Goal: Check status: Check status

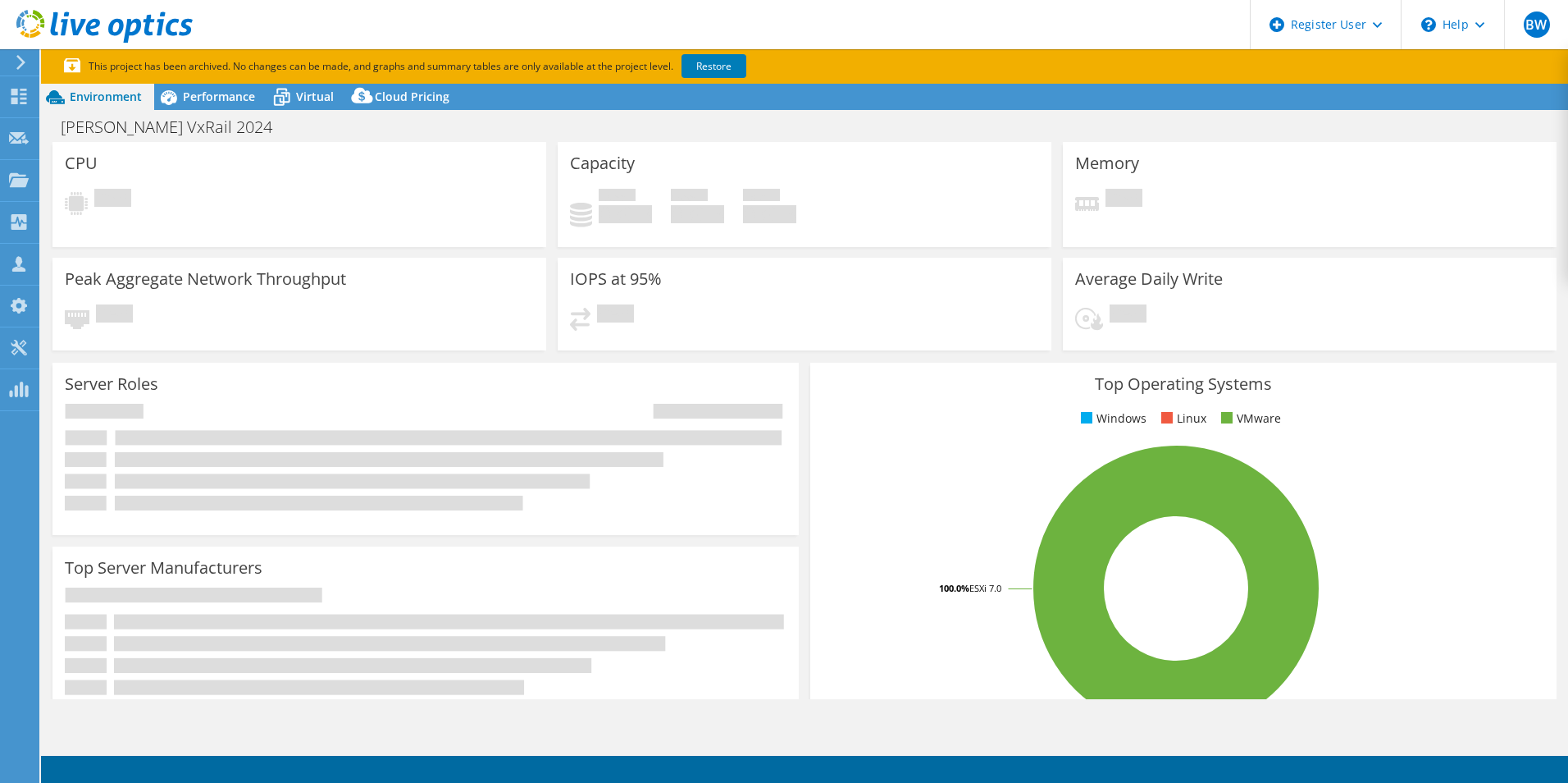
select select "USEast"
select select "USD"
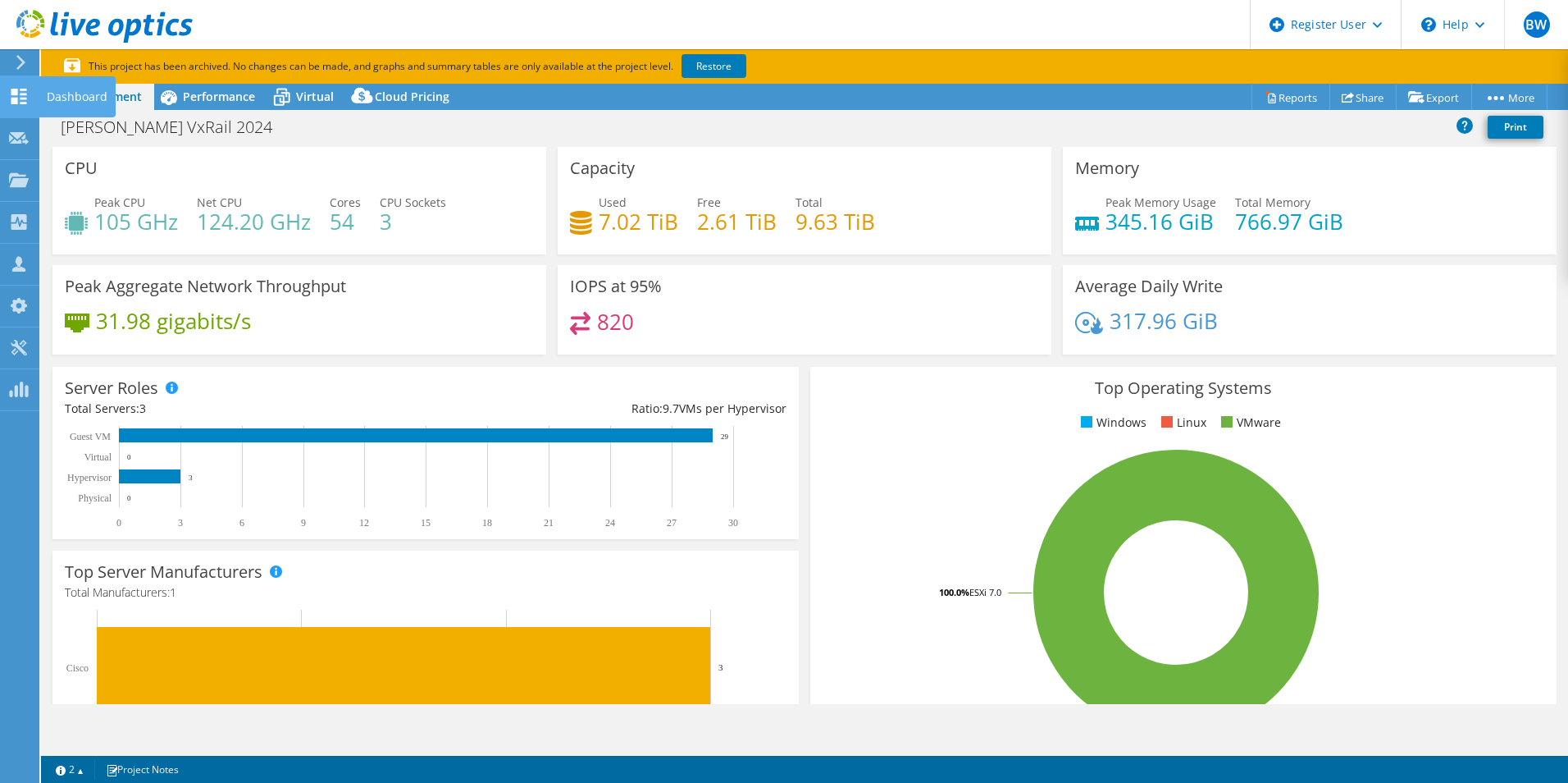
click at [45, 100] on div "Dashboard" at bounding box center [77, 97] width 77 height 41
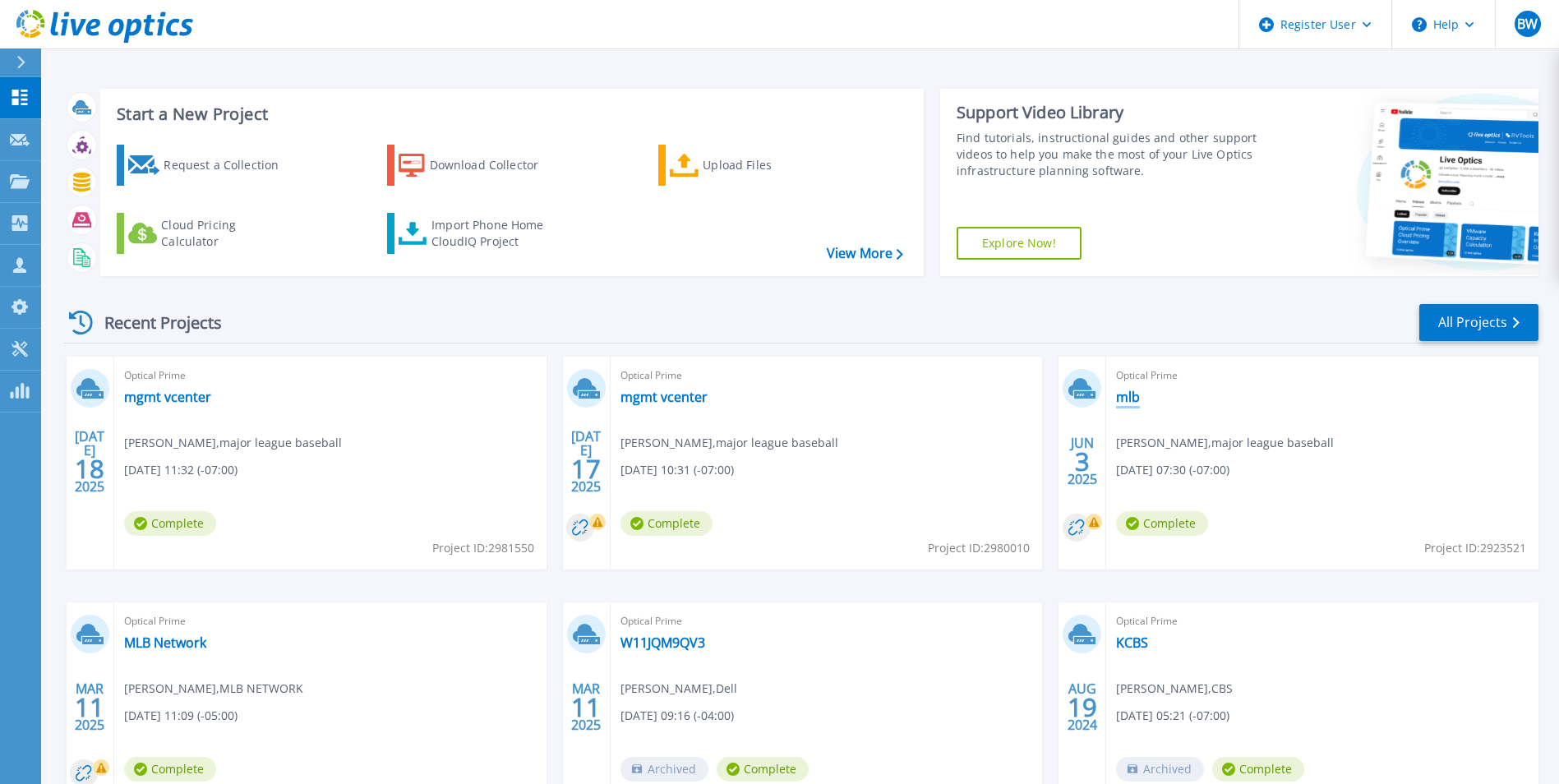
click at [1123, 397] on link "mlb" at bounding box center [1128, 396] width 24 height 16
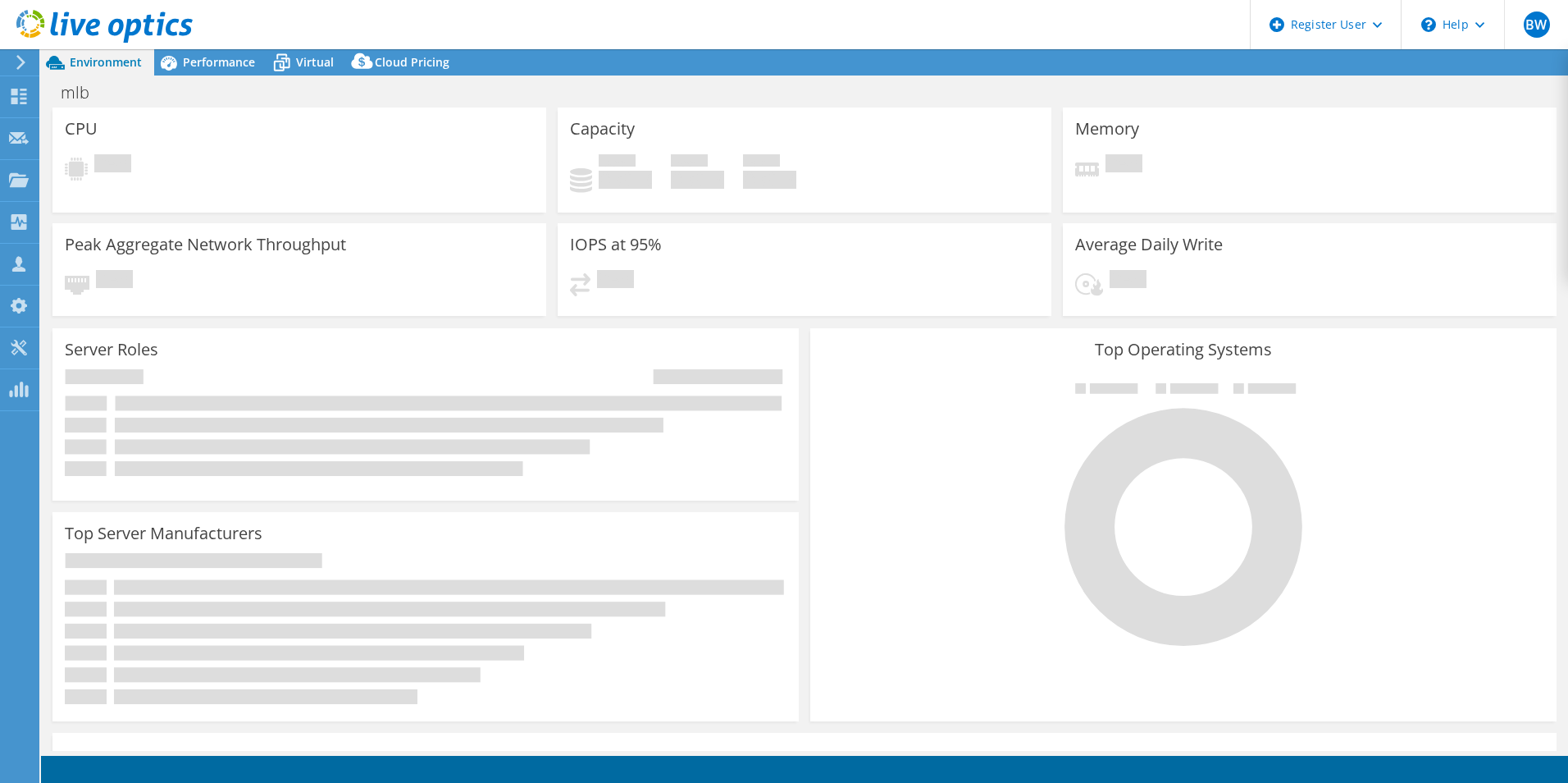
select select "USD"
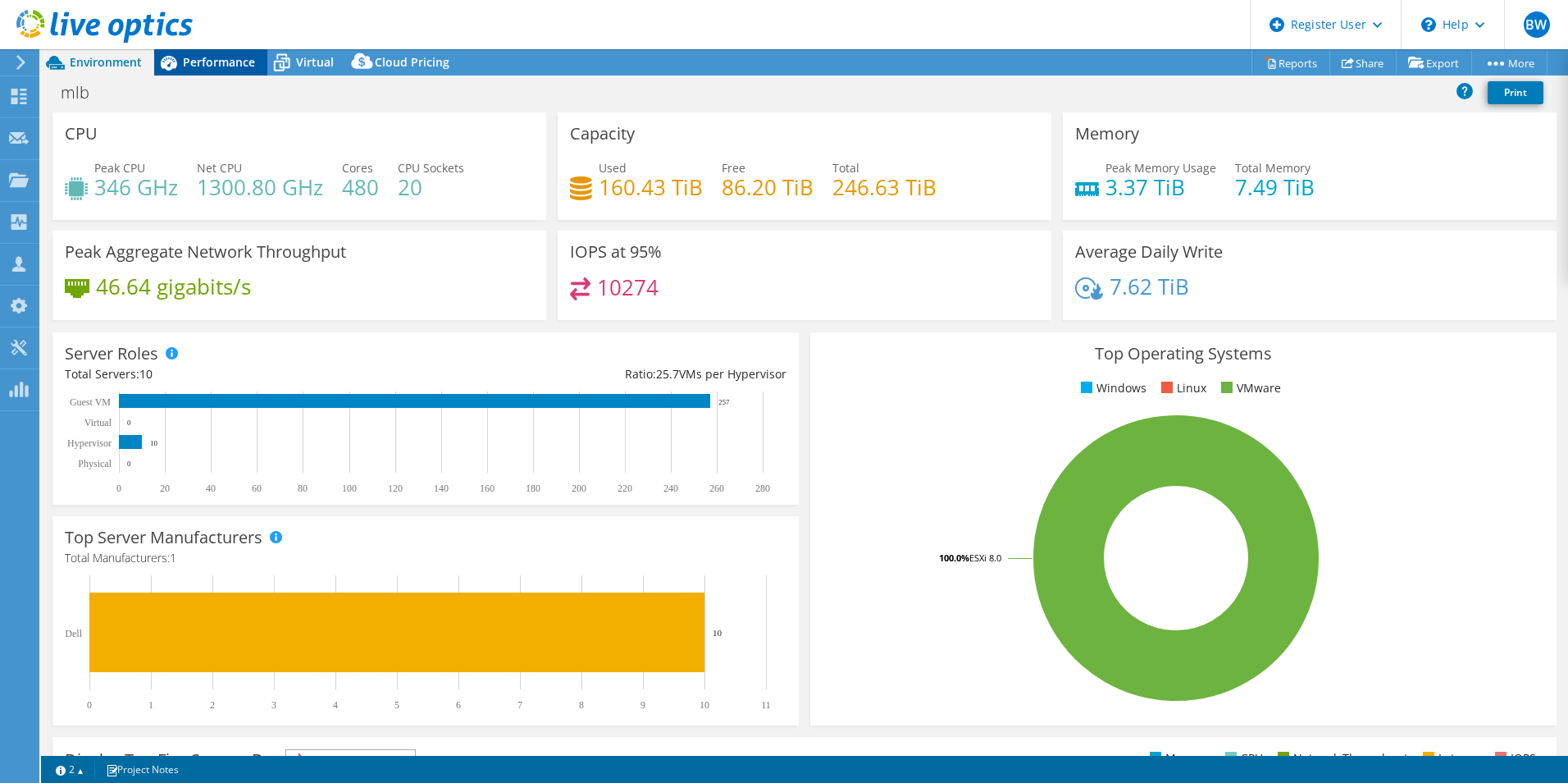
click at [262, 59] on div "Performance" at bounding box center [211, 62] width 113 height 26
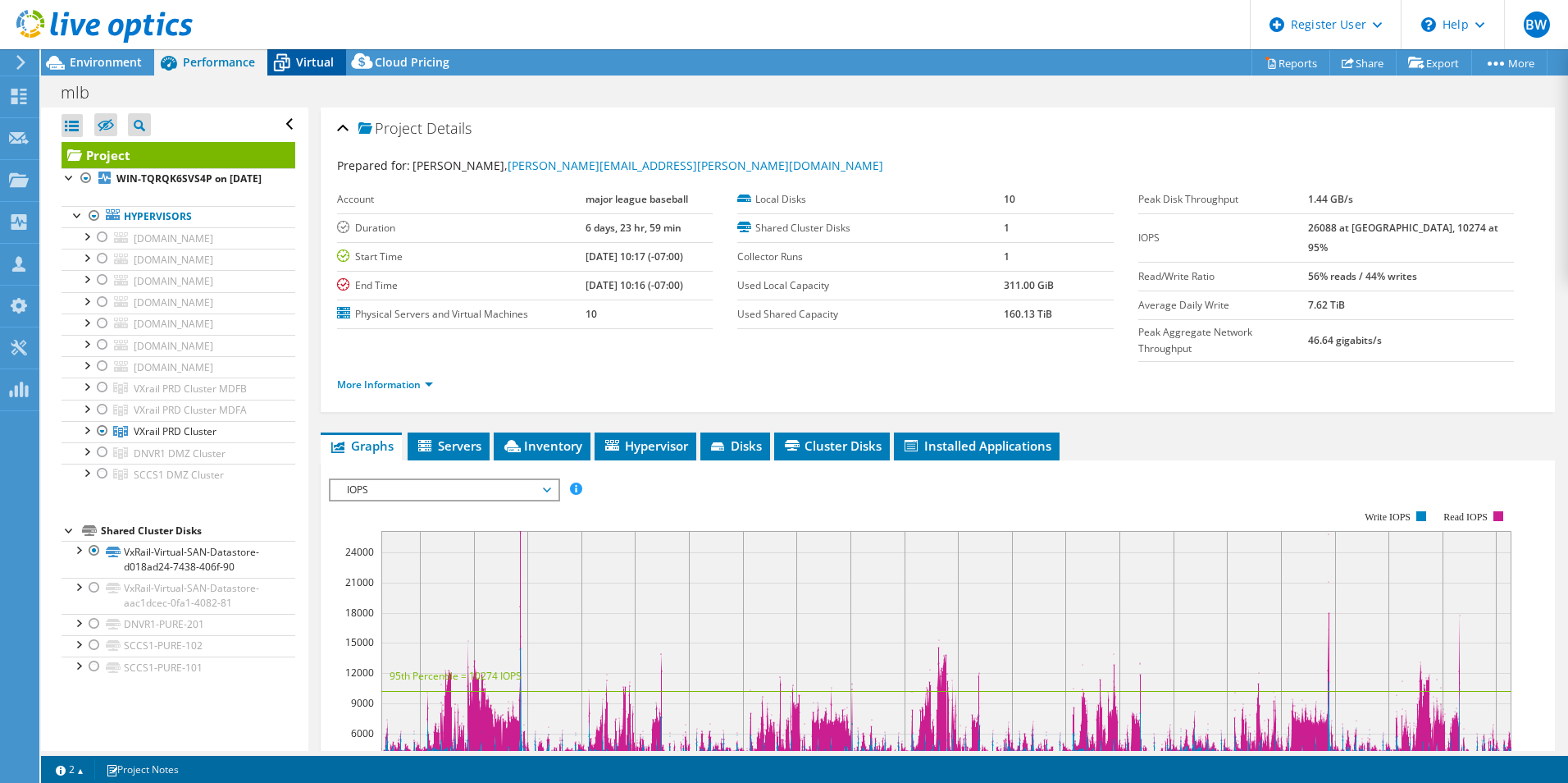
click at [277, 54] on icon at bounding box center [281, 56] width 11 height 6
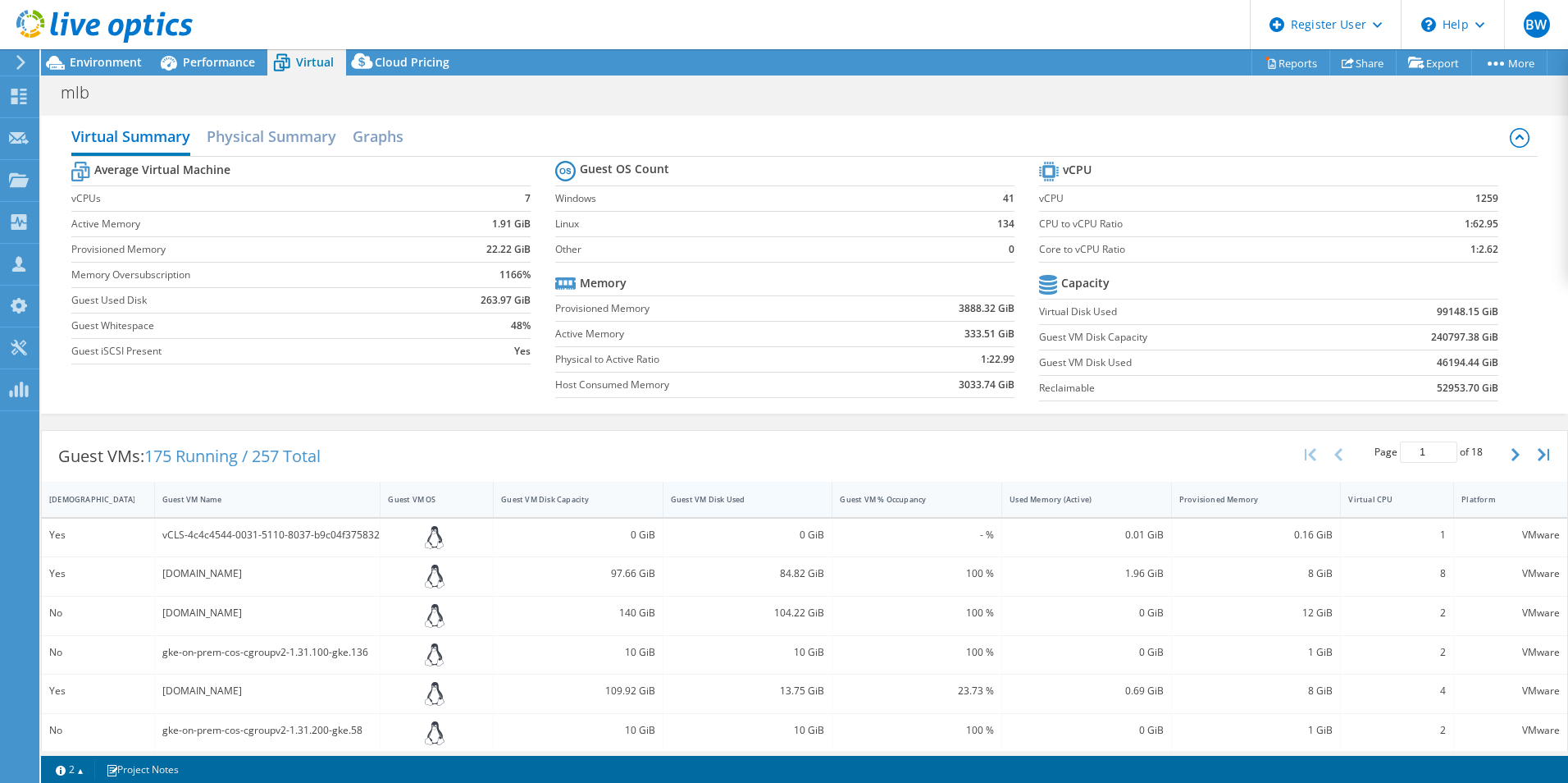
click at [680, 508] on div "Guest VM Disk Used" at bounding box center [737, 499] width 149 height 25
click at [692, 502] on div "Guest VM Disk Used" at bounding box center [738, 499] width 135 height 11
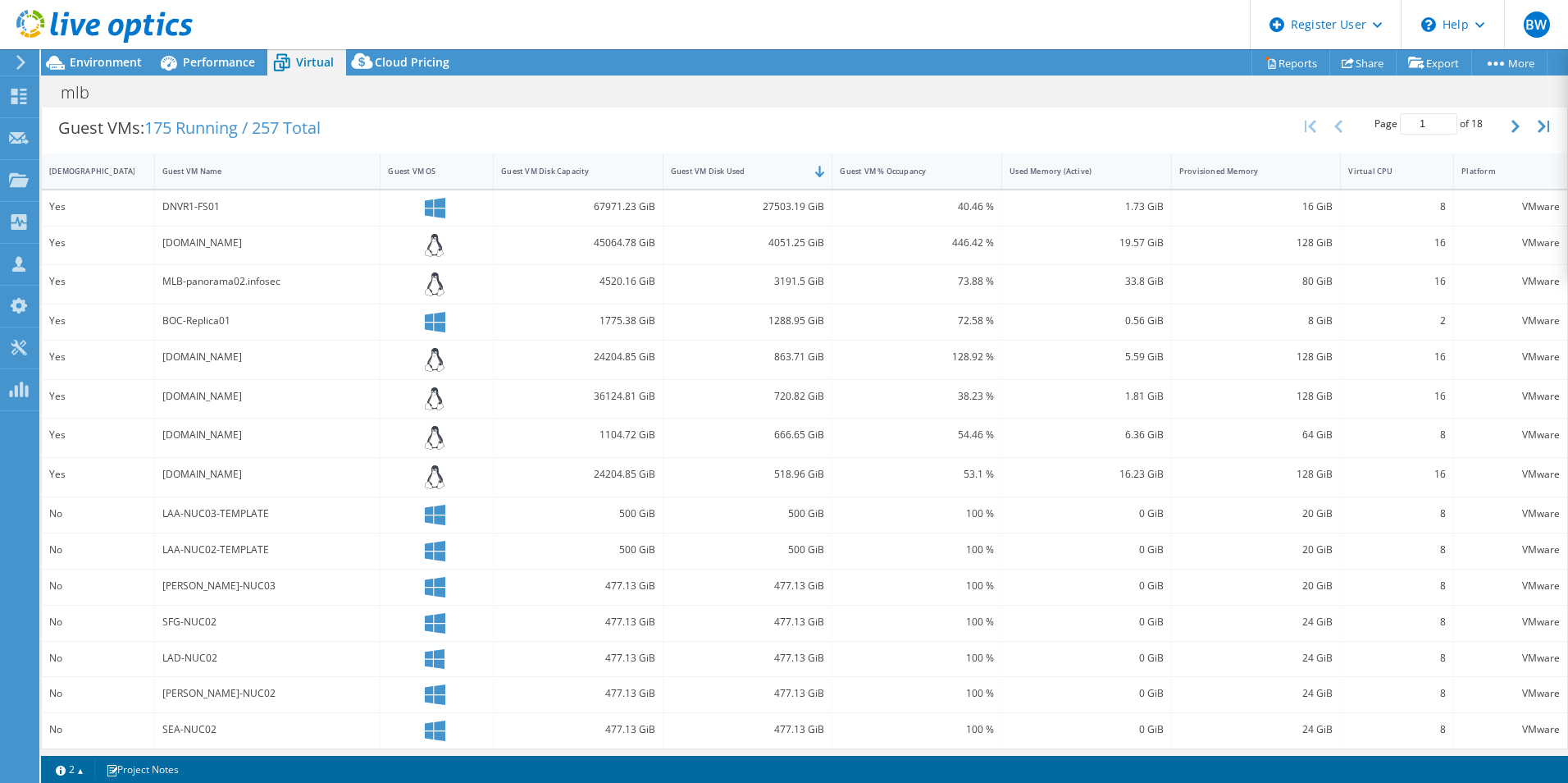
scroll to position [335, 0]
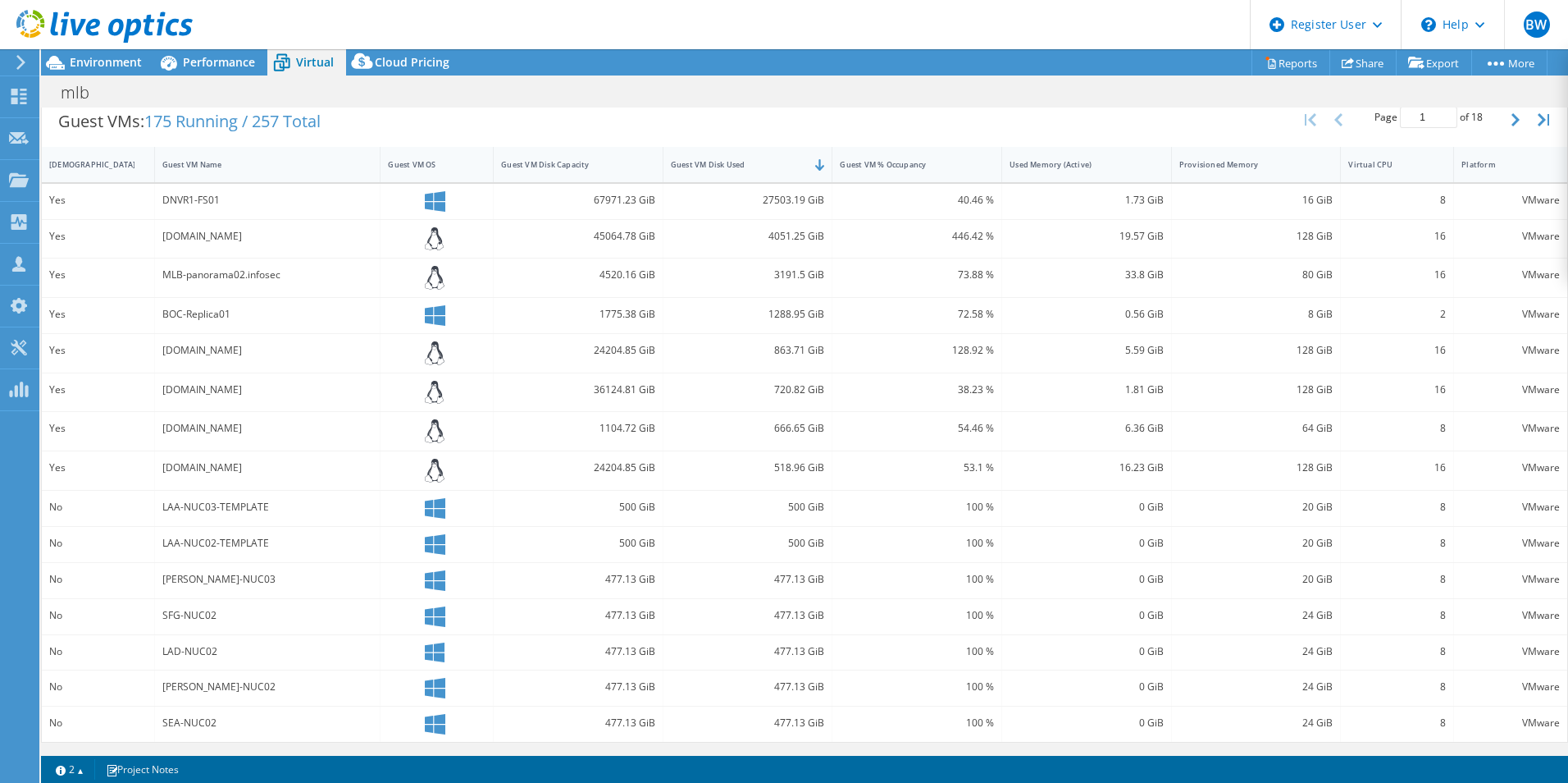
click at [195, 576] on div "[PERSON_NAME]-NUC03" at bounding box center [268, 579] width 211 height 18
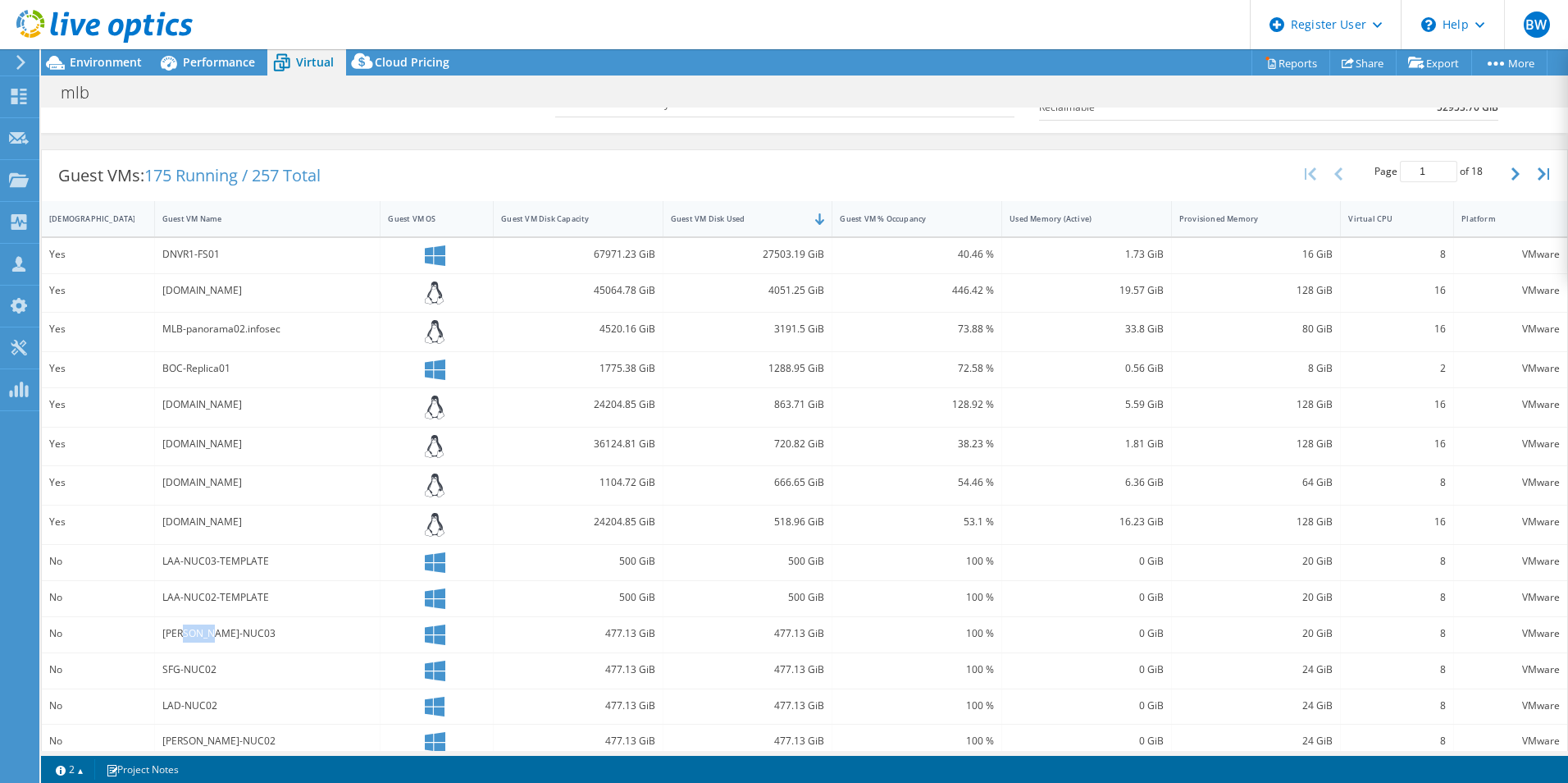
scroll to position [253, 0]
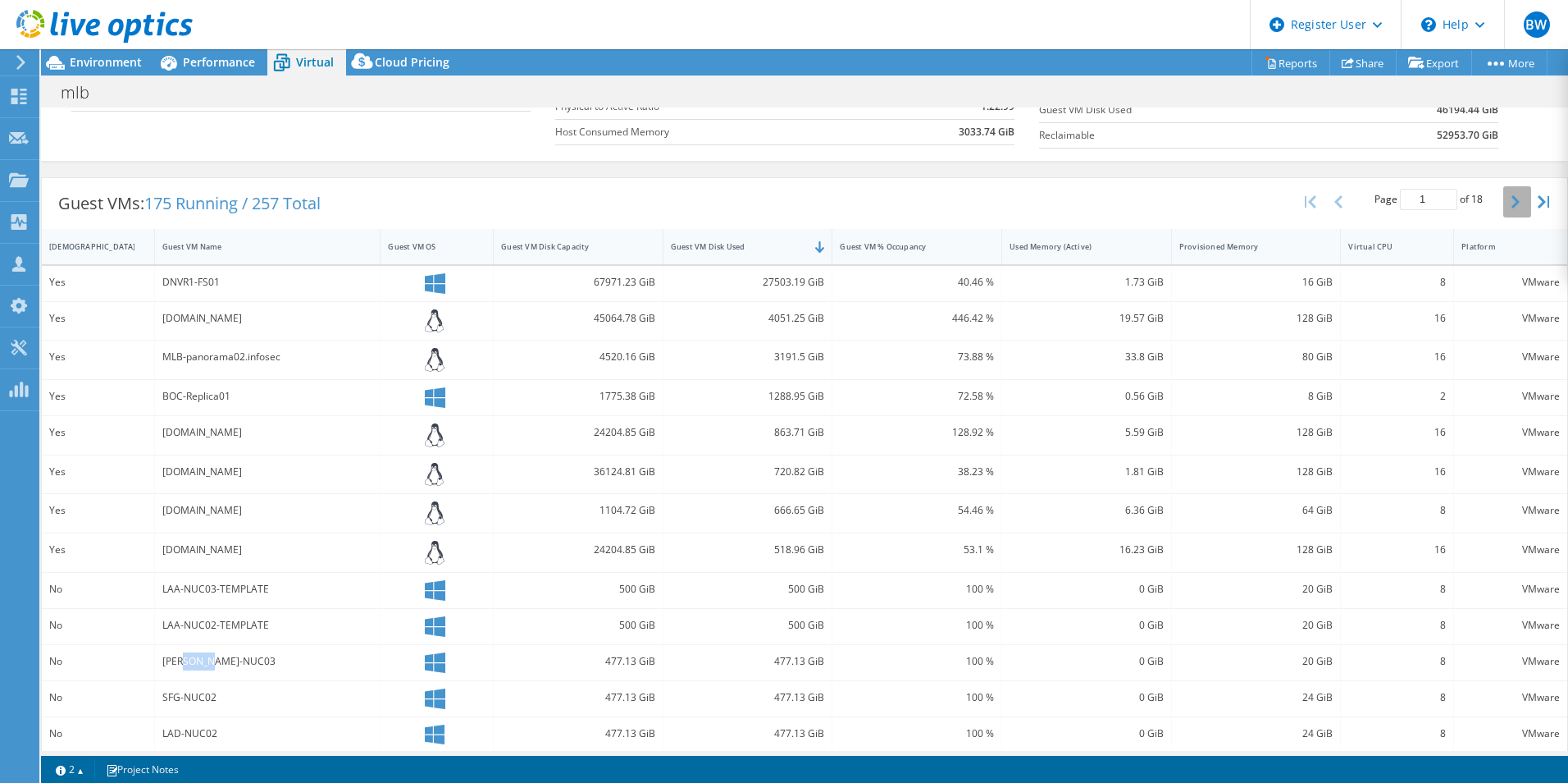
click at [1512, 205] on icon "button" at bounding box center [1516, 202] width 8 height 13
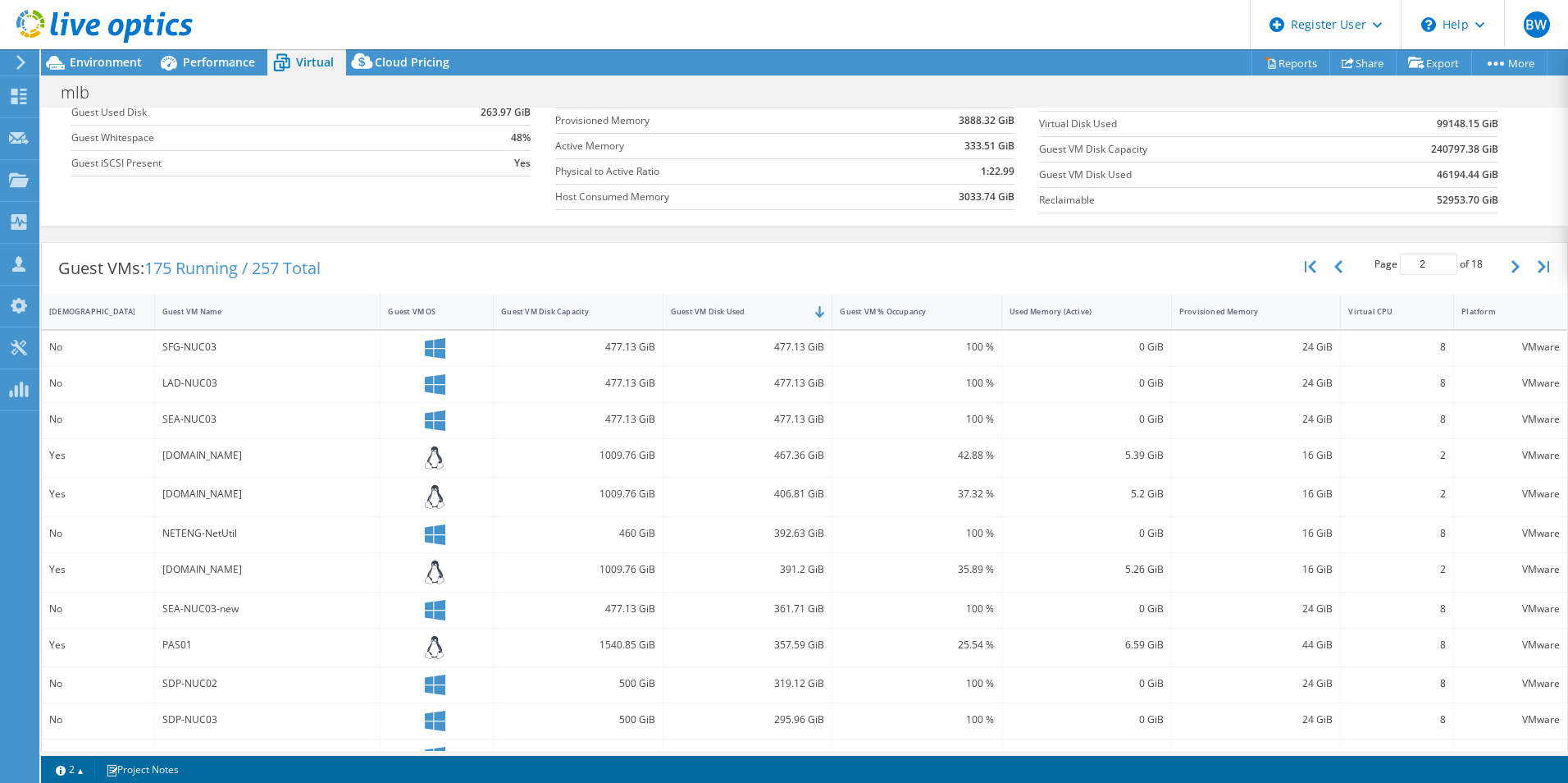
scroll to position [170, 0]
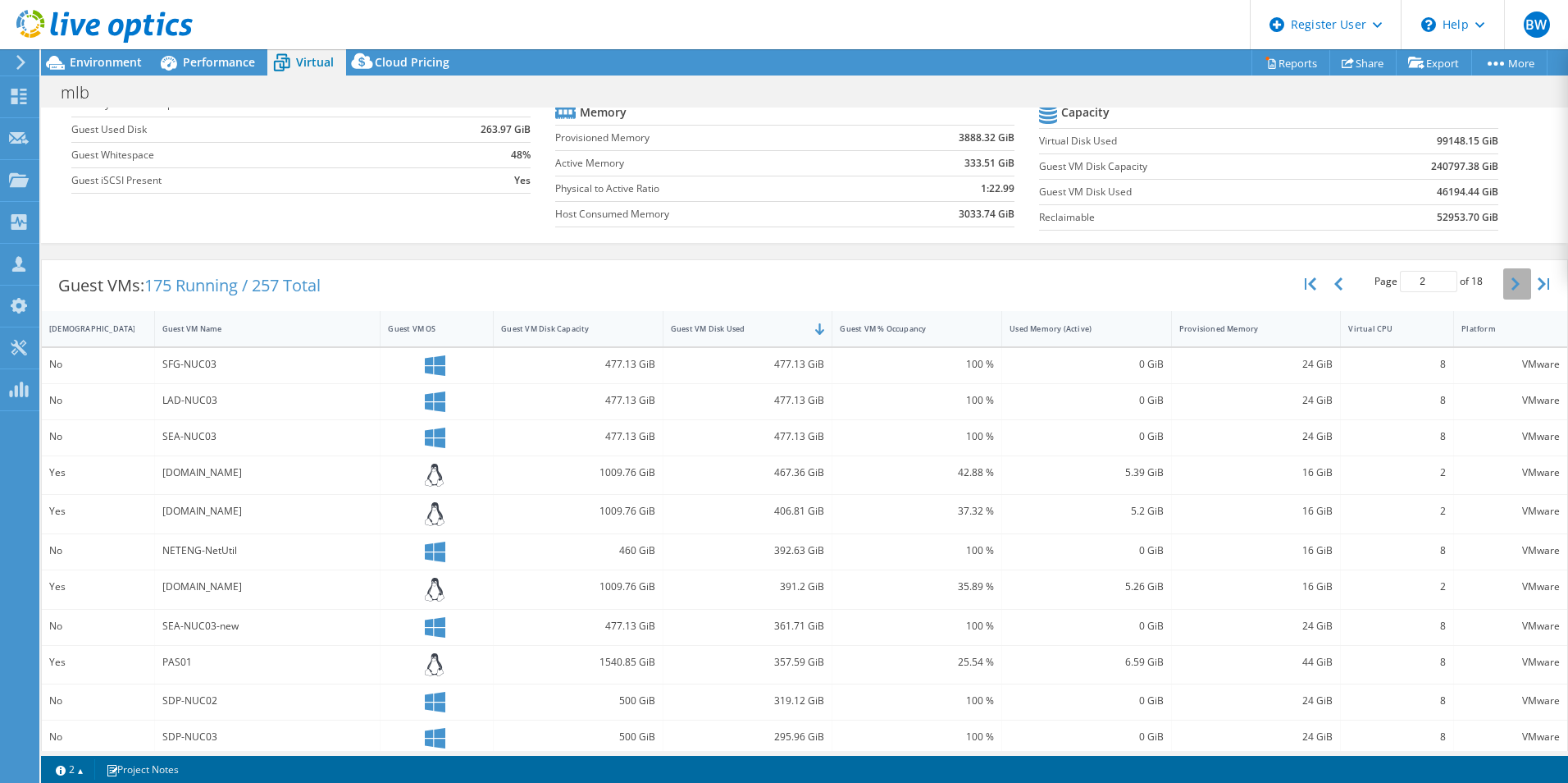
click at [1503, 282] on button "button" at bounding box center [1517, 283] width 28 height 31
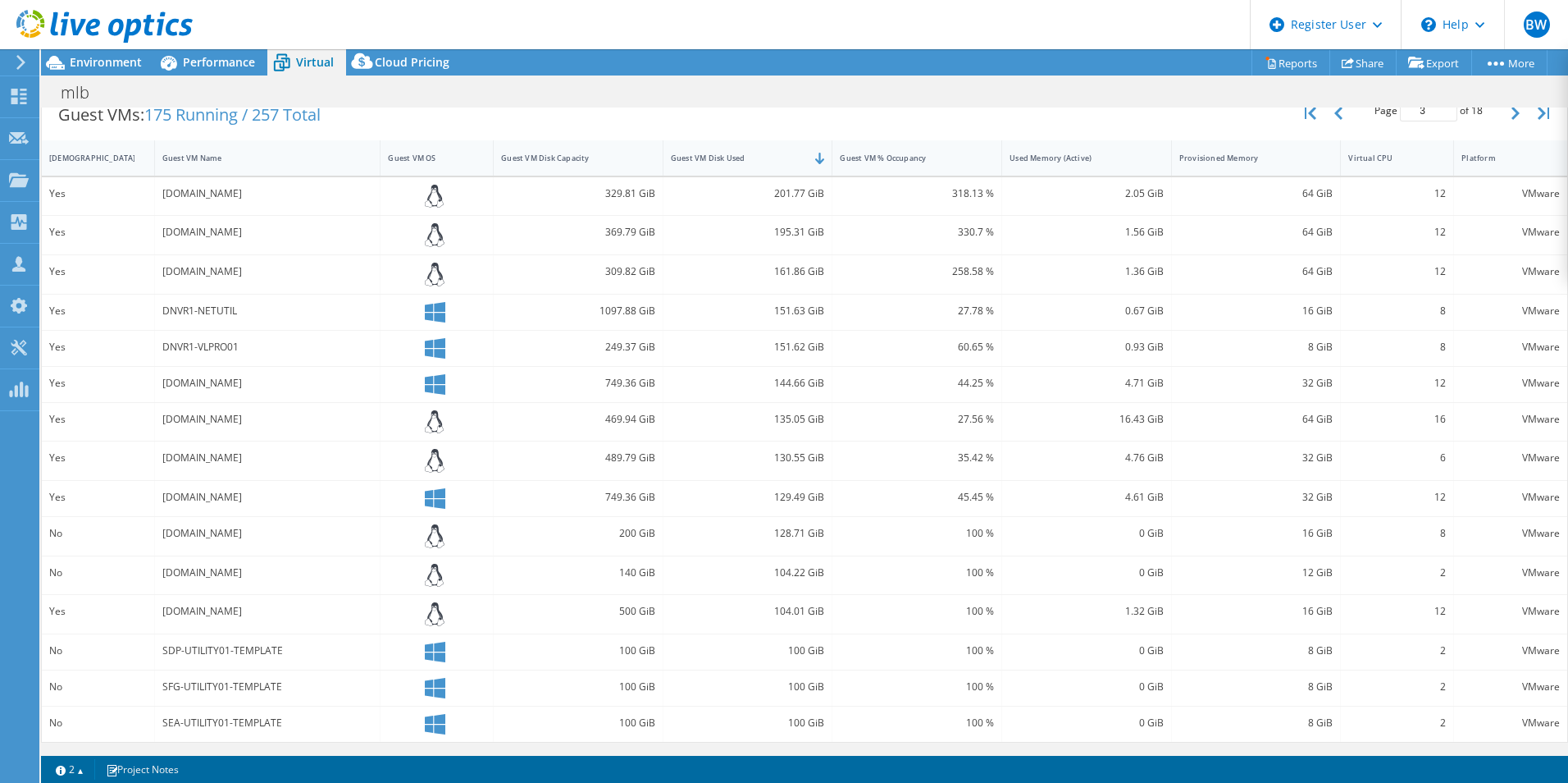
scroll to position [260, 0]
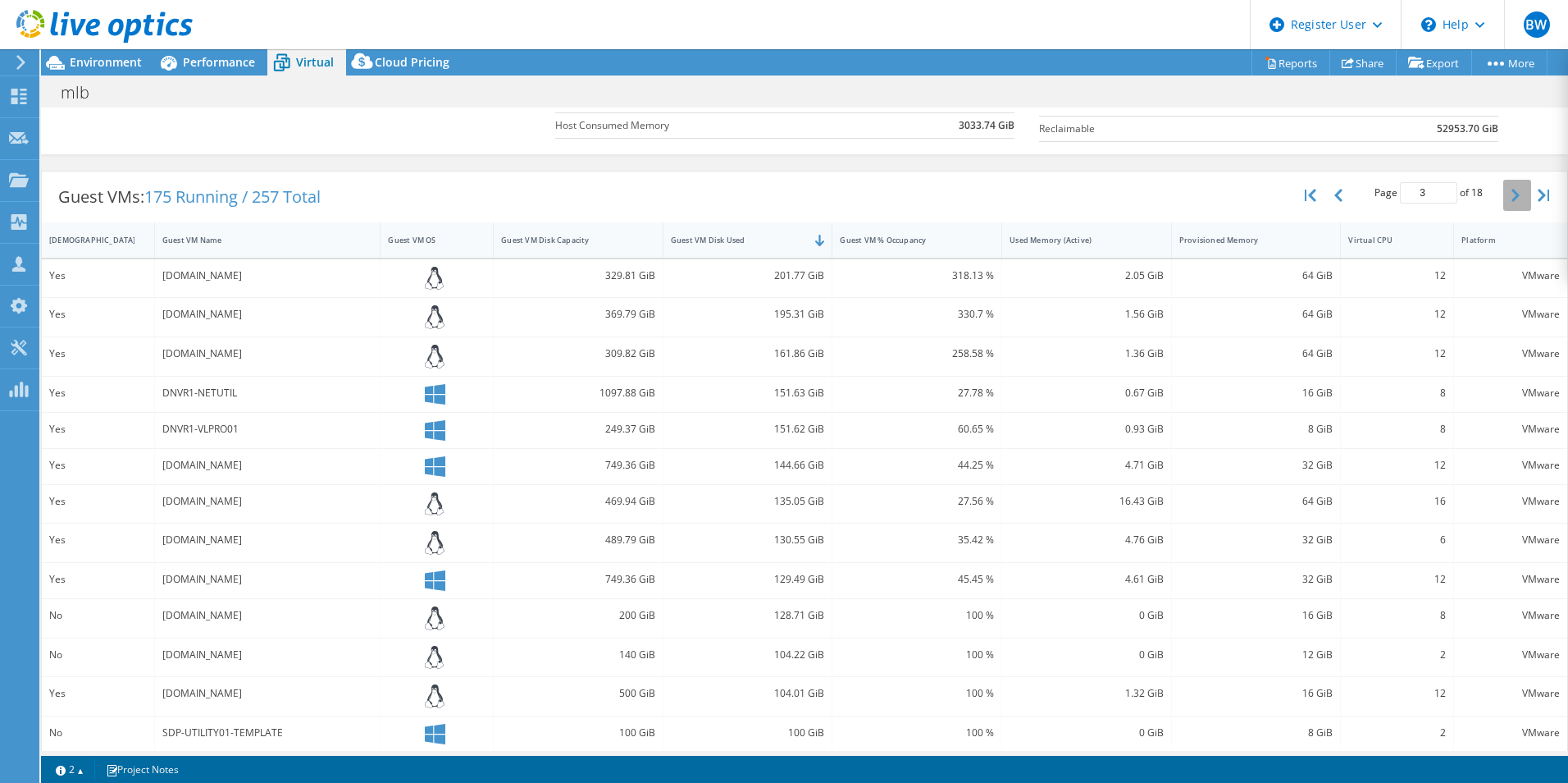
click at [1512, 197] on icon "button" at bounding box center [1516, 196] width 8 height 13
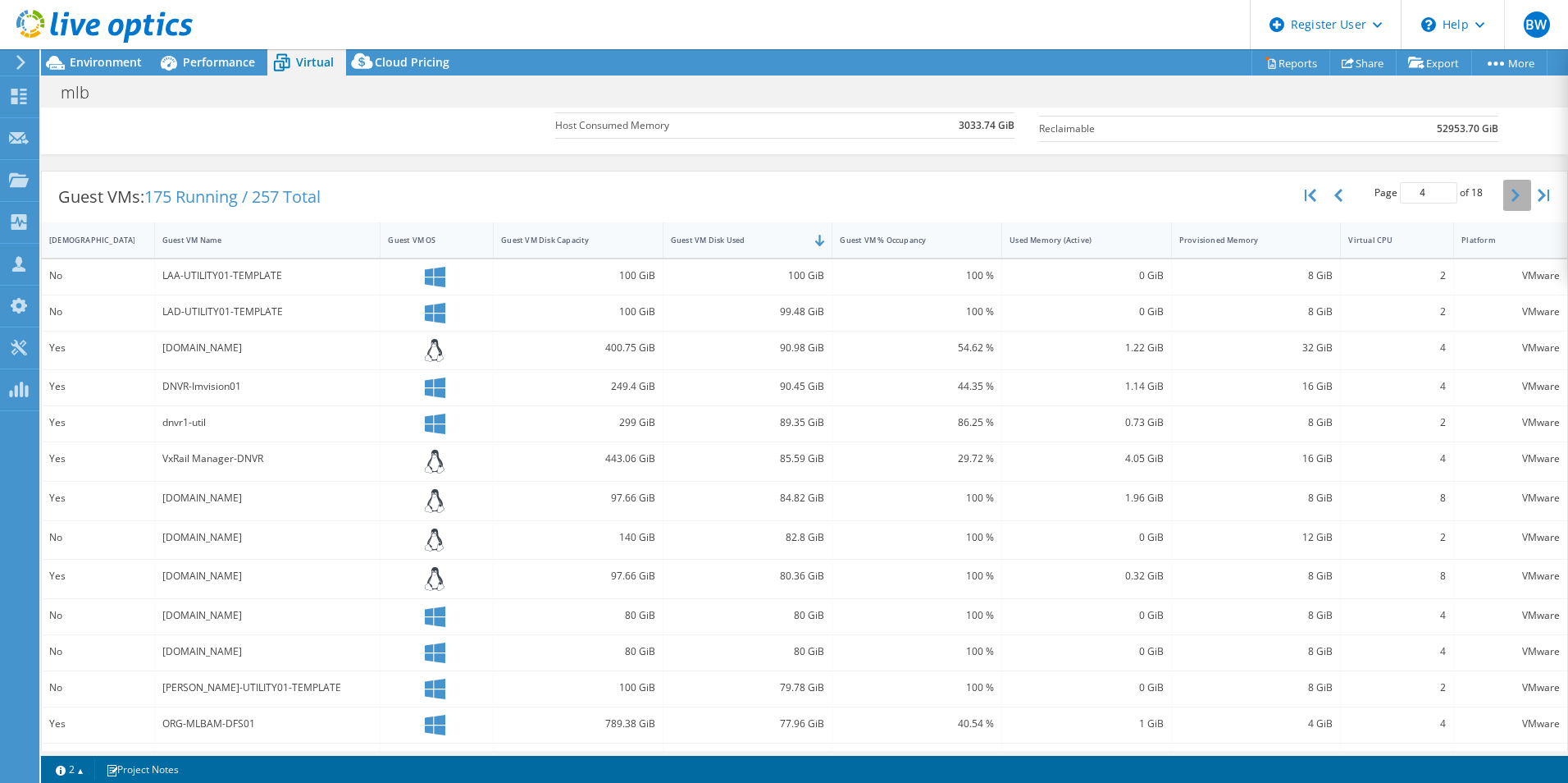
click at [1512, 197] on icon "button" at bounding box center [1516, 196] width 8 height 13
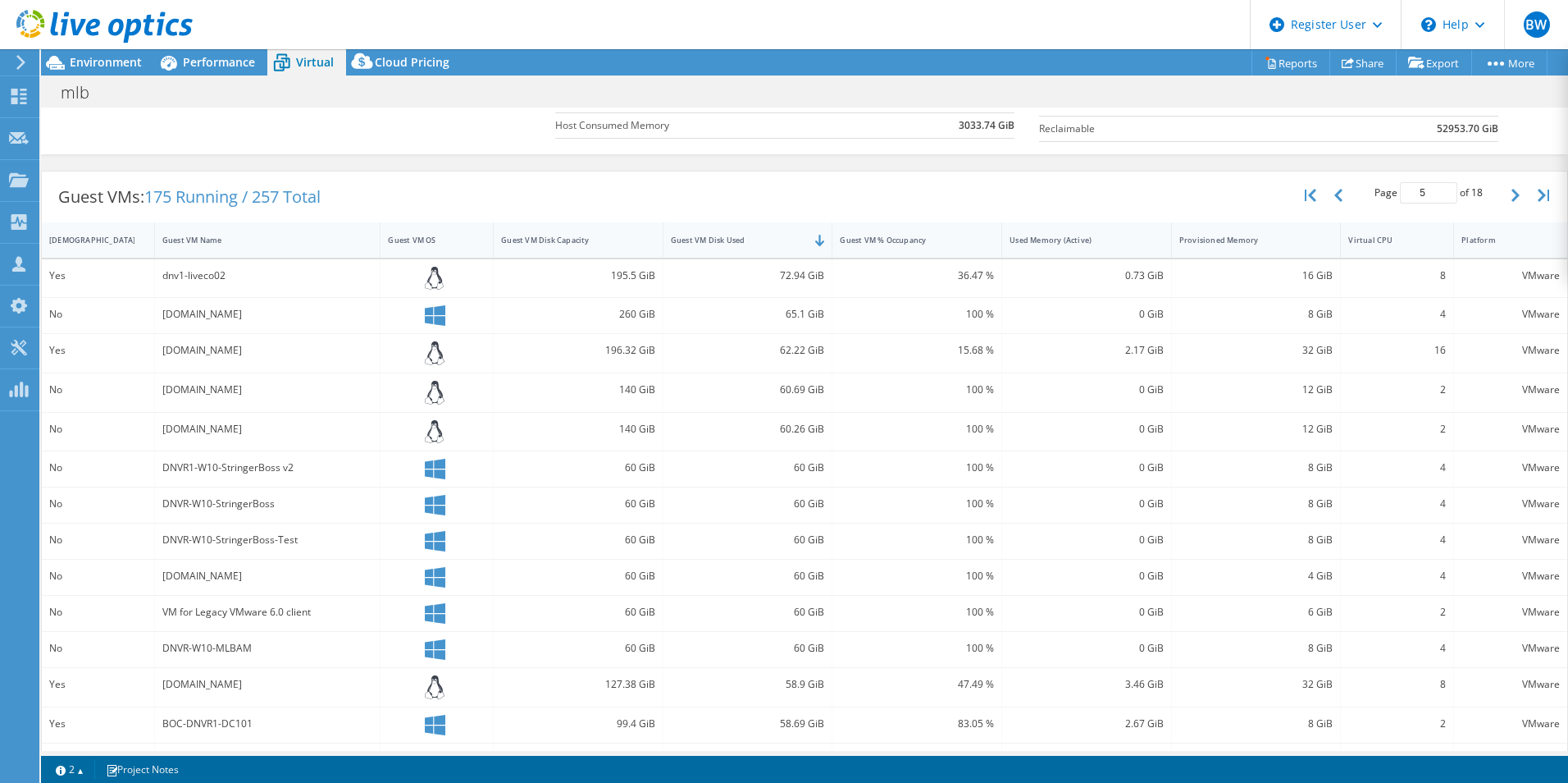
scroll to position [332, 0]
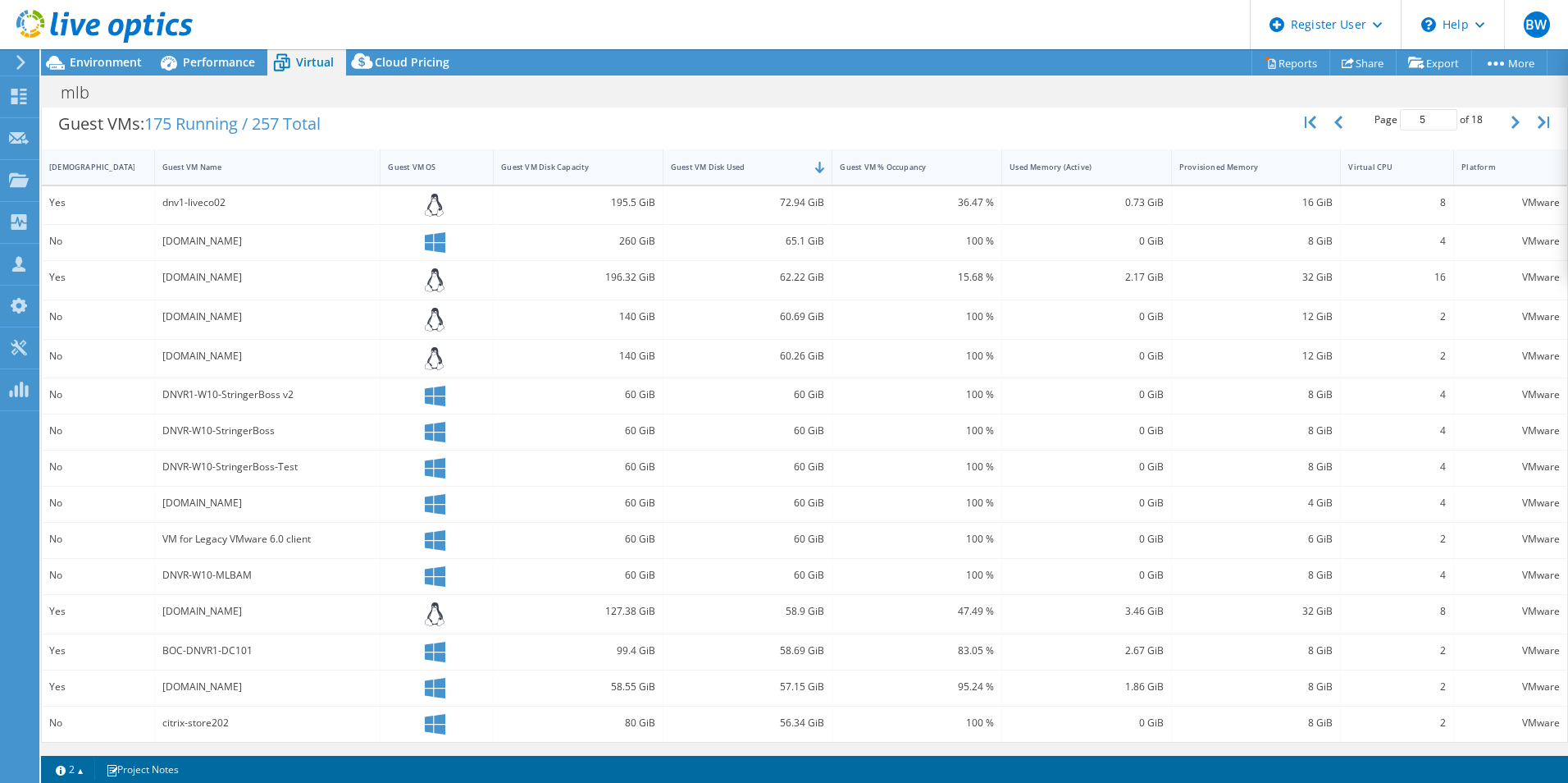
drag, startPoint x: 1406, startPoint y: 298, endPoint x: 974, endPoint y: 322, distance: 432.7
click at [974, 322] on div "100 %" at bounding box center [917, 316] width 154 height 18
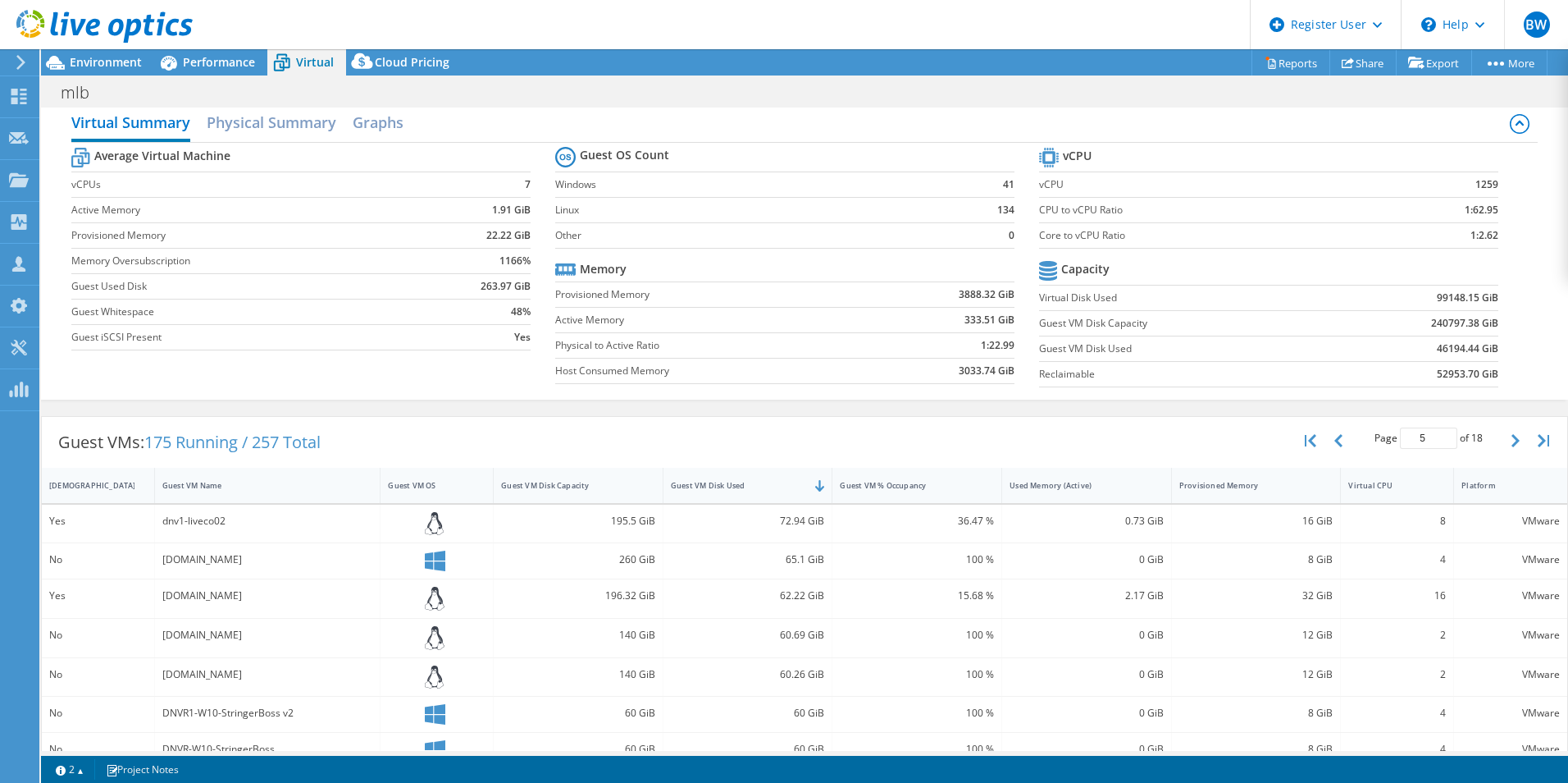
scroll to position [4, 0]
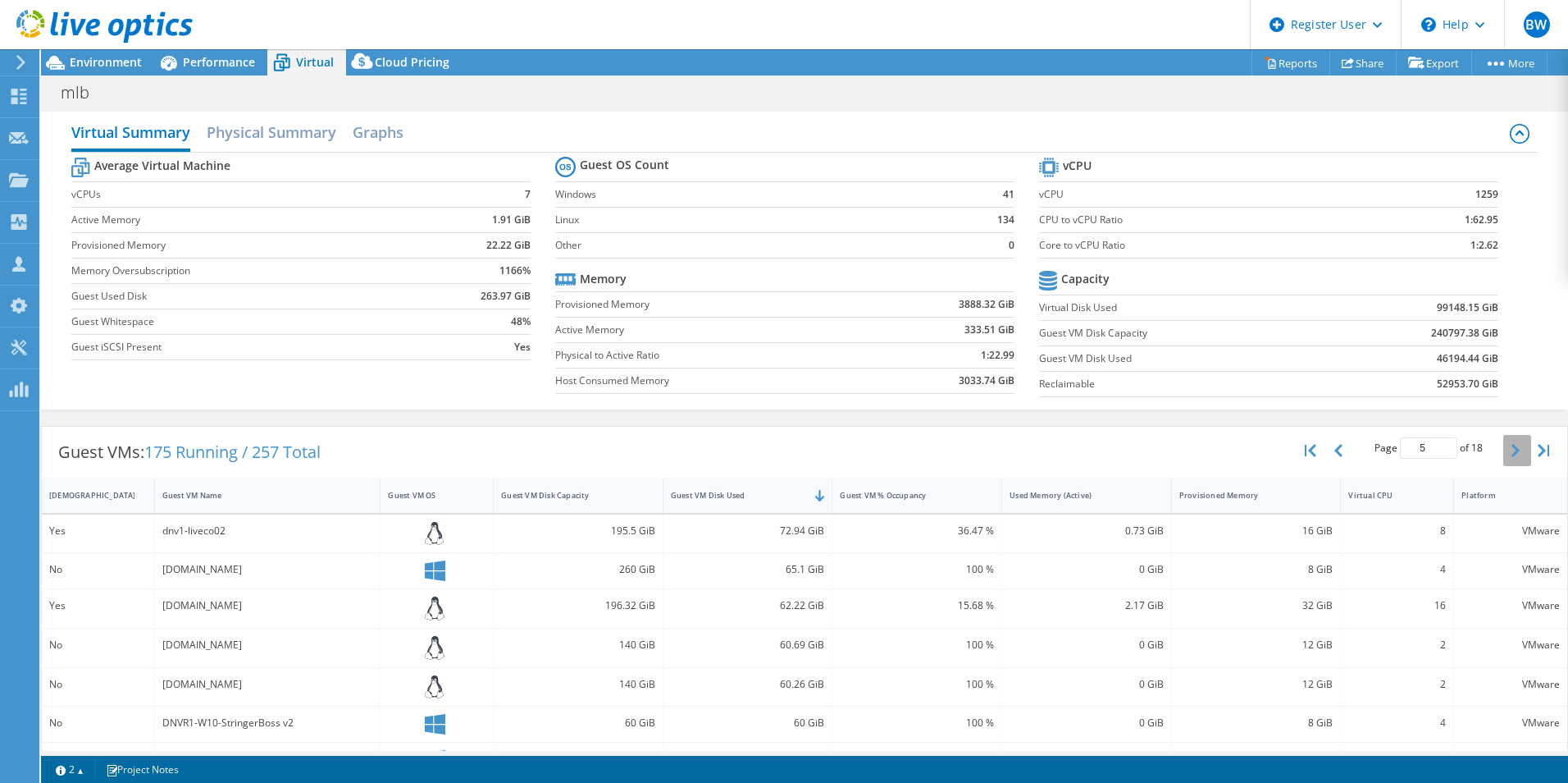
click at [1512, 448] on icon "button" at bounding box center [1516, 451] width 8 height 13
type input "6"
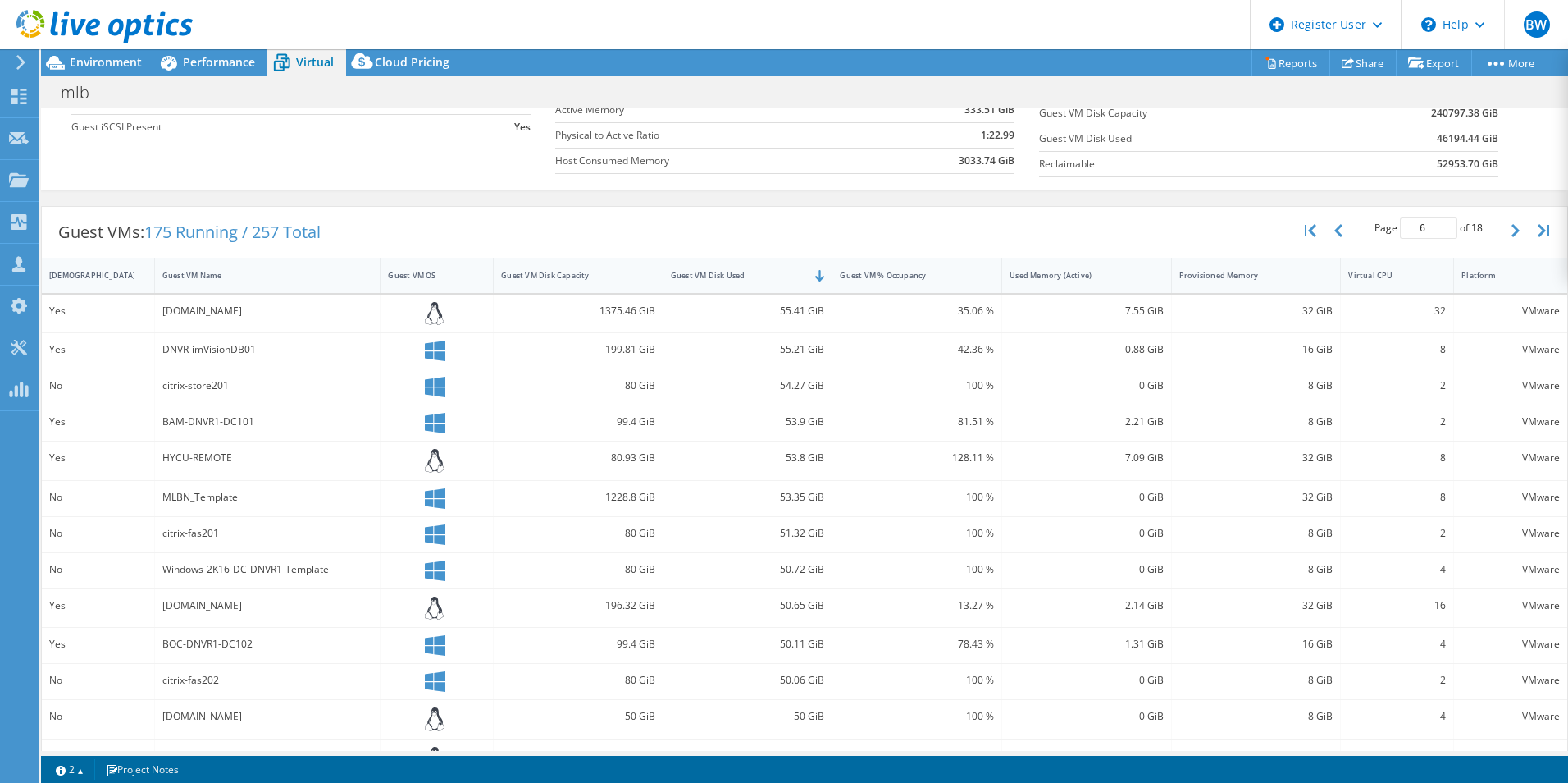
scroll to position [332, 0]
